Goal: Transaction & Acquisition: Download file/media

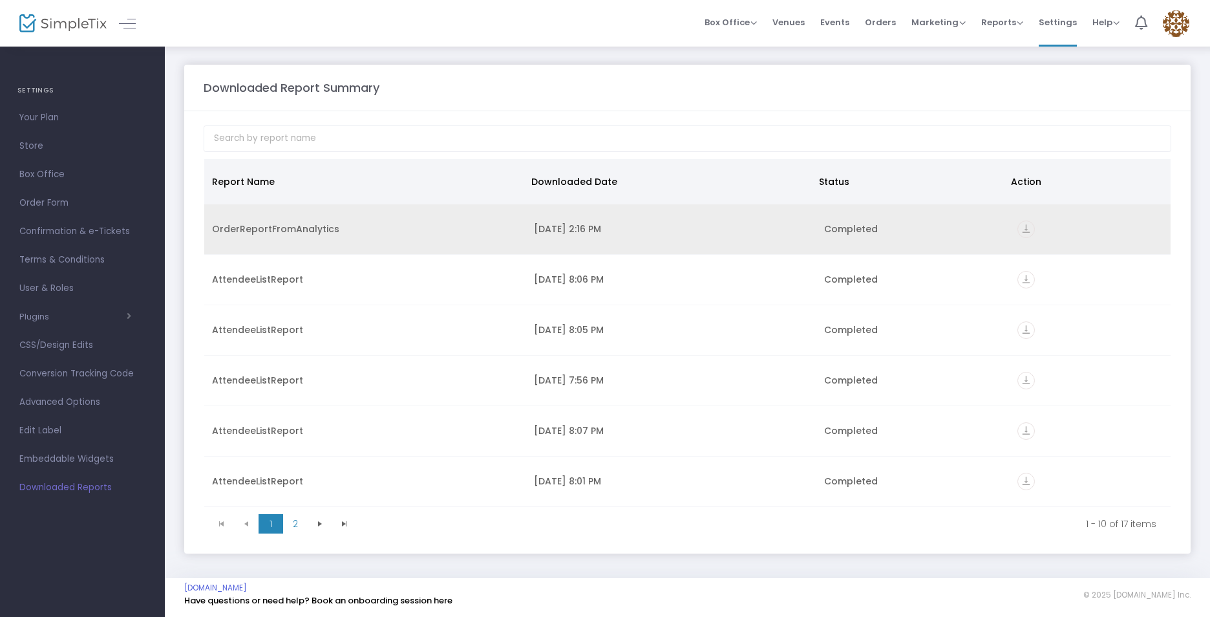
click at [648, 228] on div "[DATE] 2:16 PM" at bounding box center [671, 228] width 274 height 13
click at [1018, 226] on icon "vertical_align_bottom" at bounding box center [1026, 228] width 17 height 17
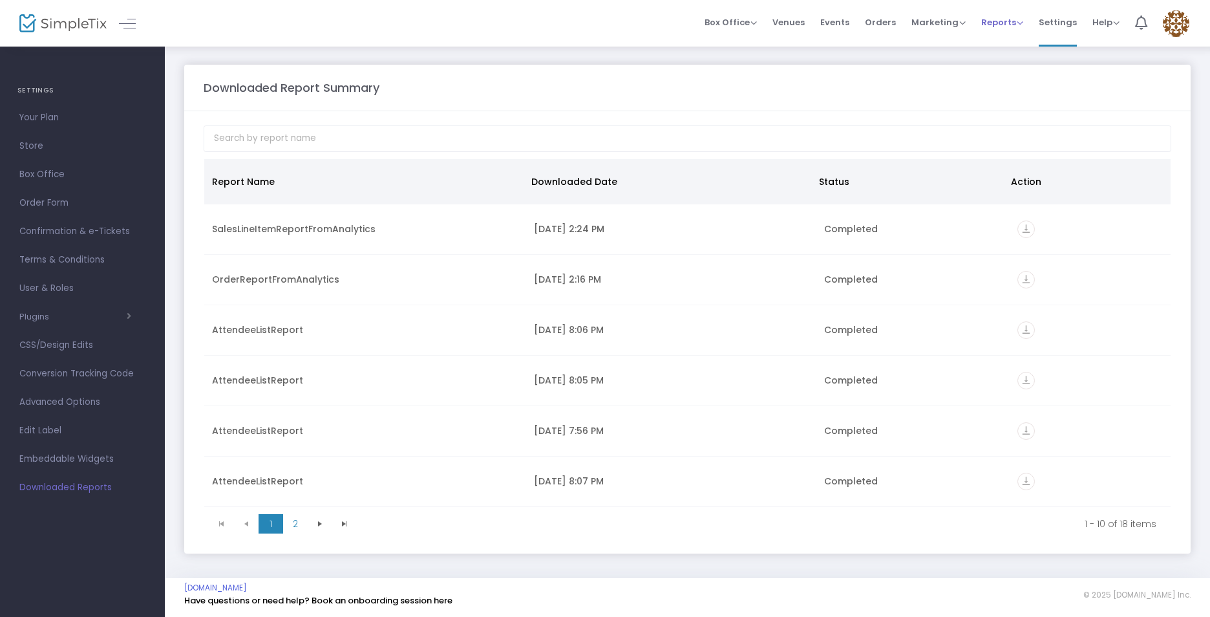
click at [1023, 31] on span "Reports Analytics Sales Reports Download" at bounding box center [1002, 22] width 42 height 33
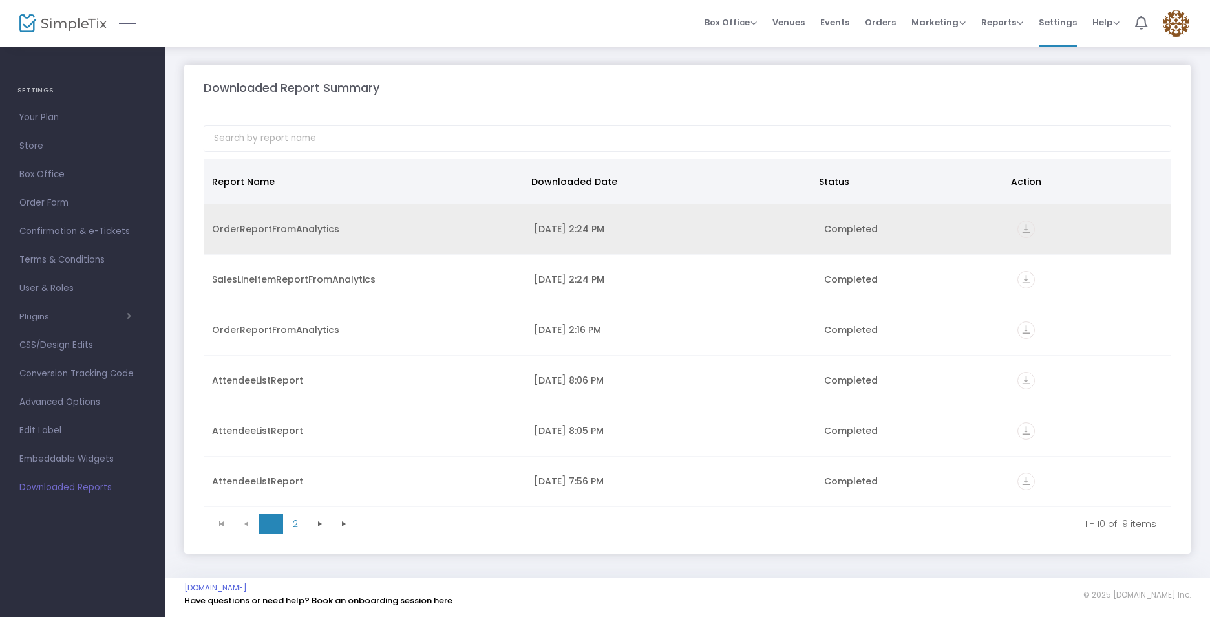
click at [1019, 230] on icon "vertical_align_bottom" at bounding box center [1026, 228] width 17 height 17
click at [1018, 230] on icon "vertical_align_bottom" at bounding box center [1026, 228] width 17 height 17
click at [1024, 228] on icon "vertical_align_bottom" at bounding box center [1026, 228] width 17 height 17
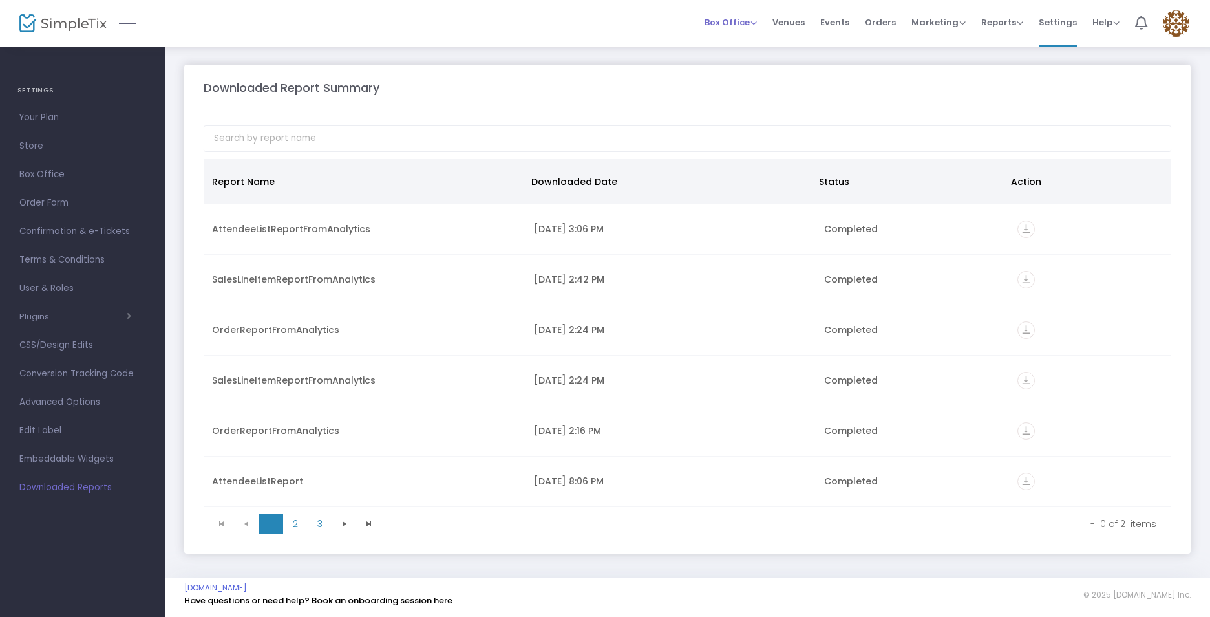
click at [752, 14] on span "Box Office Sell Tickets Bookings Sell Season Pass" at bounding box center [731, 22] width 52 height 33
click at [842, 21] on span "Events" at bounding box center [834, 22] width 29 height 33
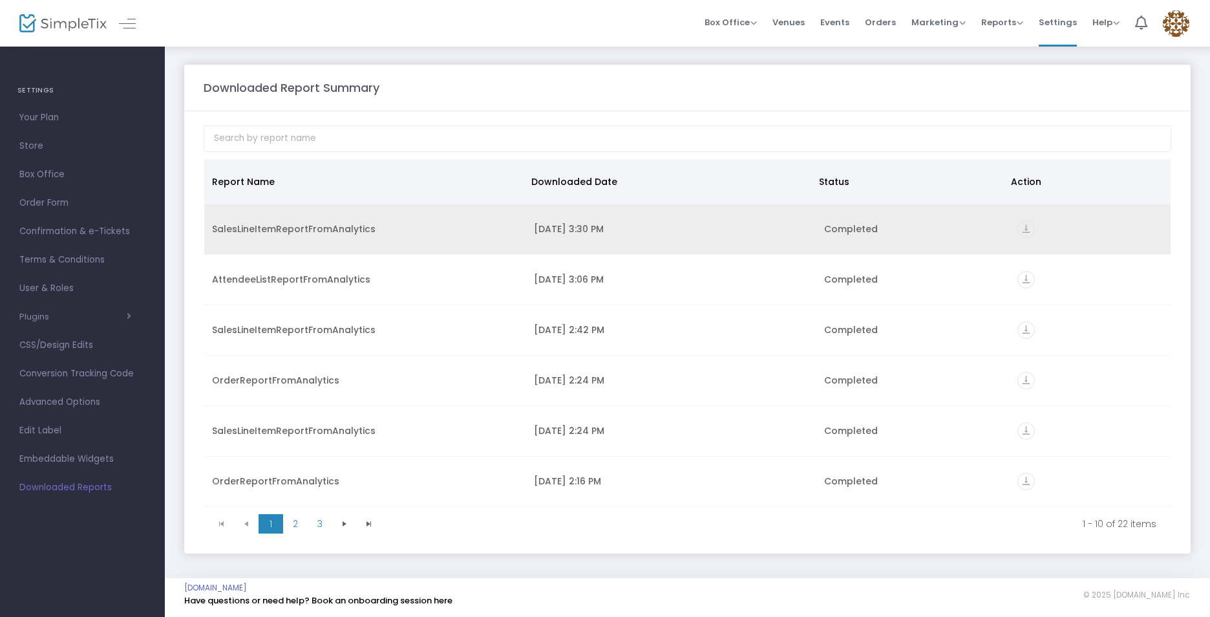
click at [1021, 231] on icon "vertical_align_bottom" at bounding box center [1026, 228] width 17 height 17
